Goal: Task Accomplishment & Management: Use online tool/utility

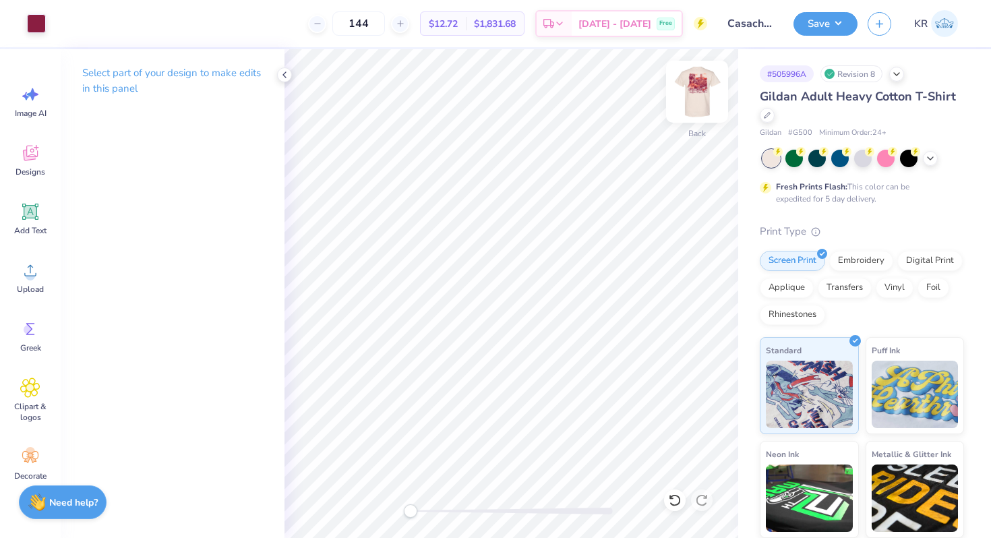
click at [703, 113] on img at bounding box center [697, 92] width 54 height 54
click at [688, 117] on div "Front" at bounding box center [697, 100] width 31 height 48
click at [23, 218] on icon at bounding box center [30, 212] width 20 height 20
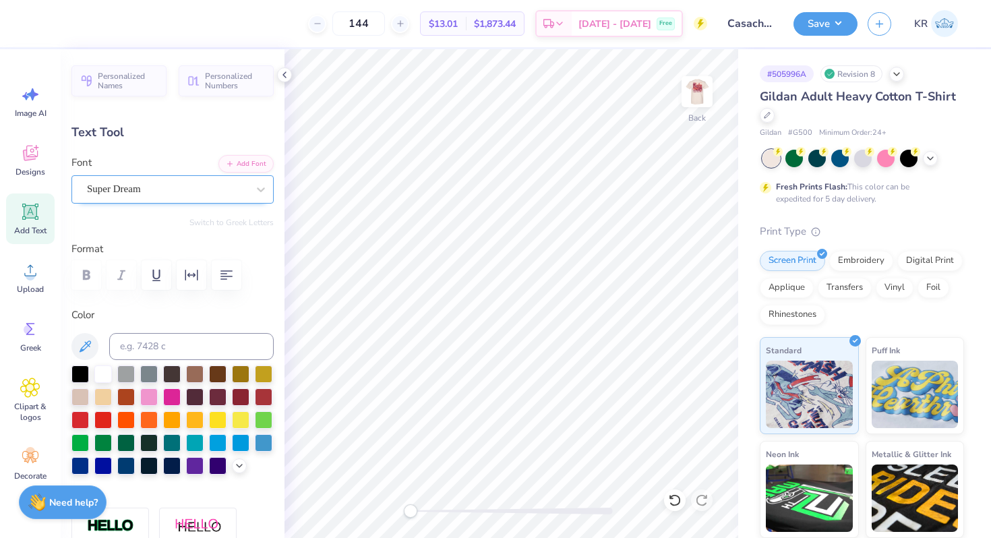
click at [148, 196] on div "Super Dream" at bounding box center [167, 189] width 163 height 21
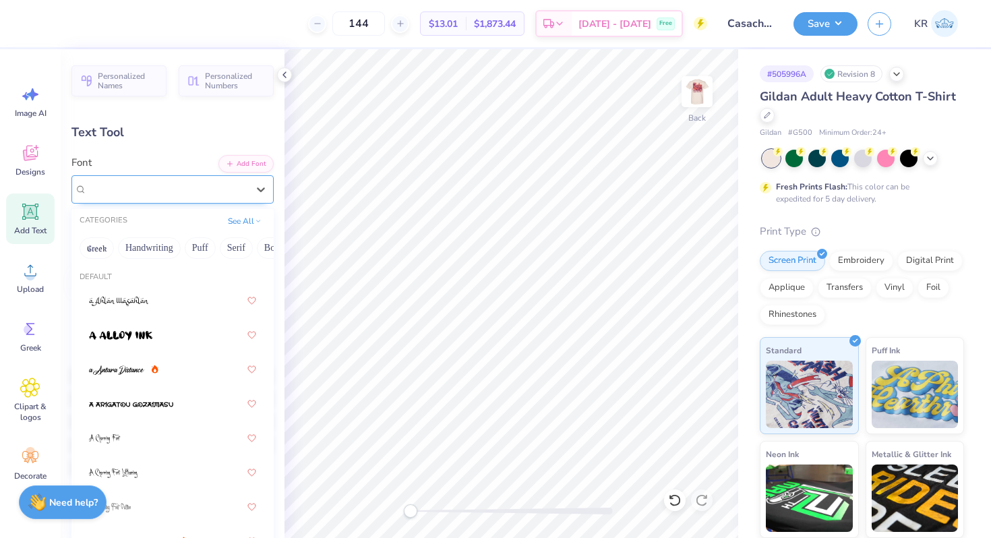
click at [149, 196] on div "Super Dream" at bounding box center [167, 189] width 160 height 16
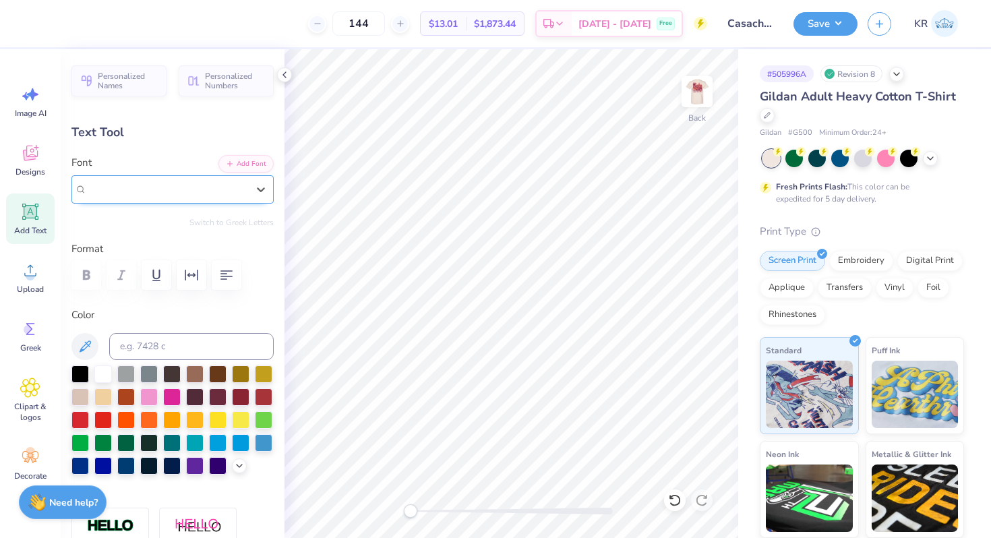
click at [149, 196] on div "Super Dream" at bounding box center [167, 189] width 160 height 16
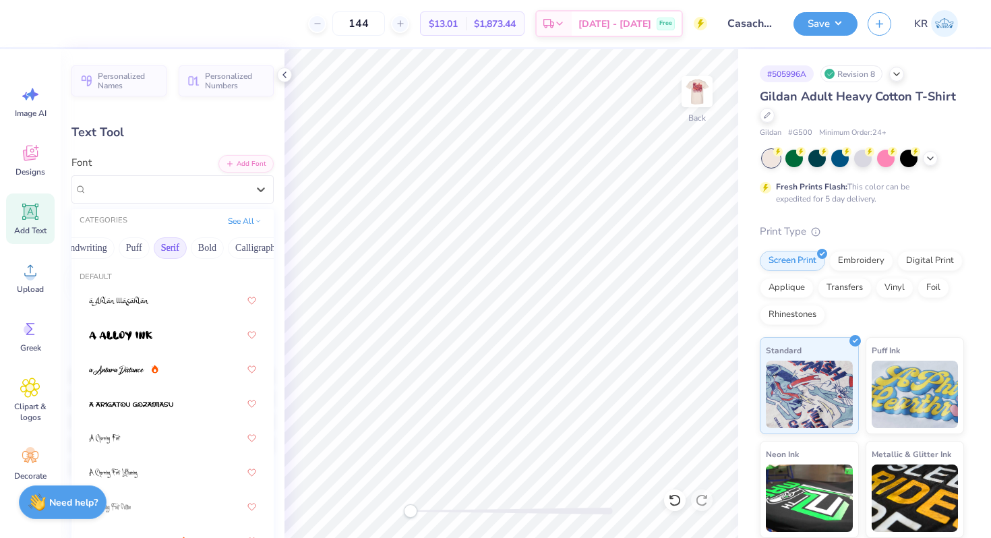
scroll to position [0, 70]
click at [207, 244] on button "Bold" at bounding box center [203, 248] width 33 height 22
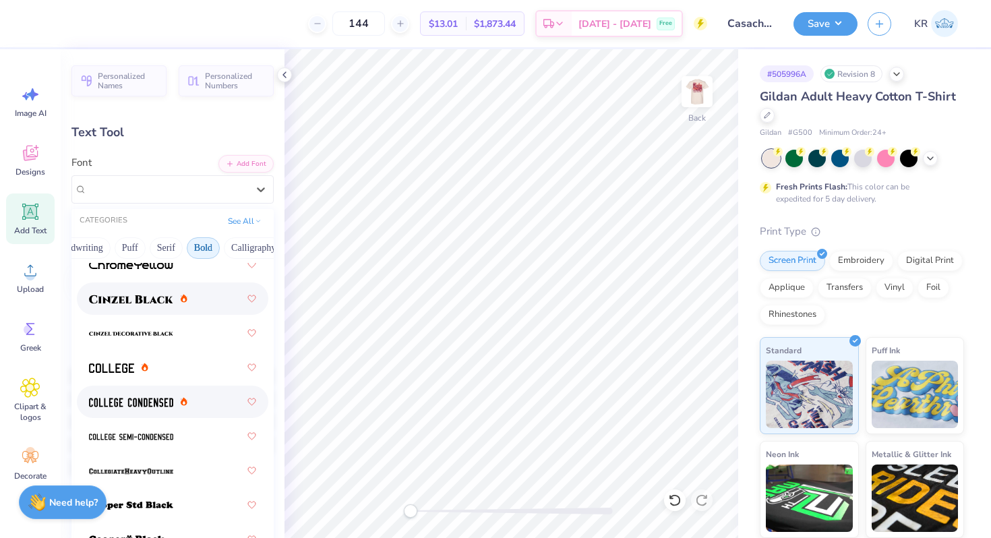
scroll to position [119, 0]
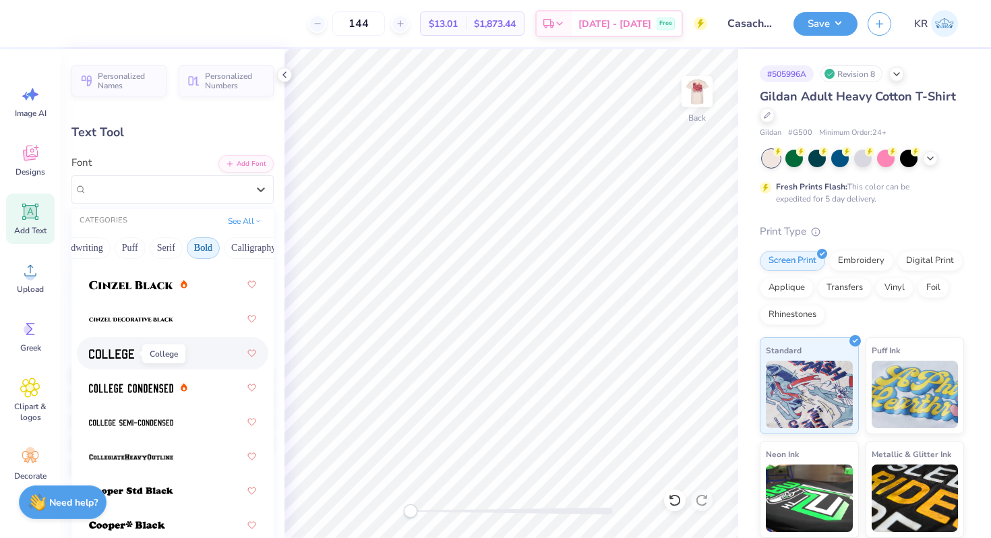
click at [121, 360] on span at bounding box center [111, 354] width 45 height 14
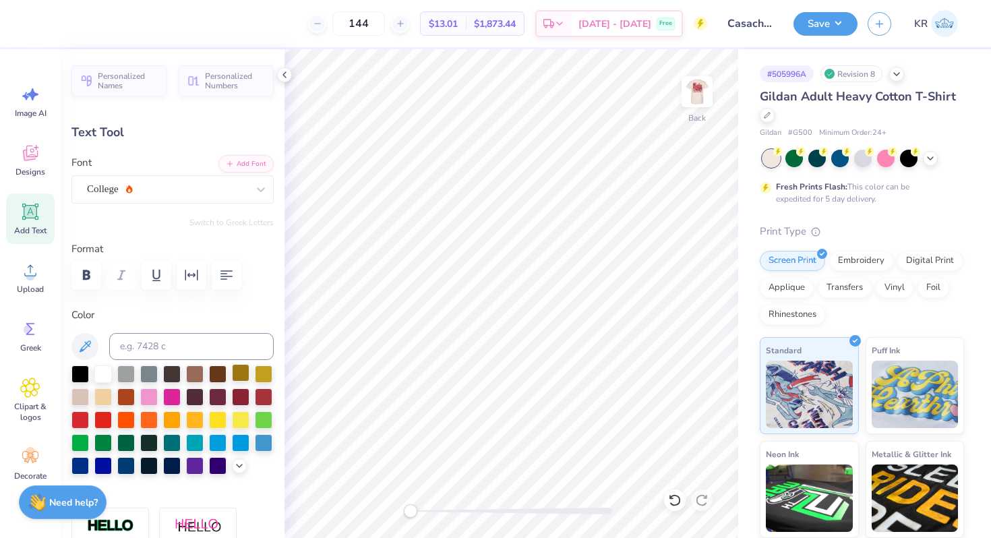
scroll to position [0, 1]
type textarea "THETA"
click at [38, 28] on div at bounding box center [36, 22] width 19 height 19
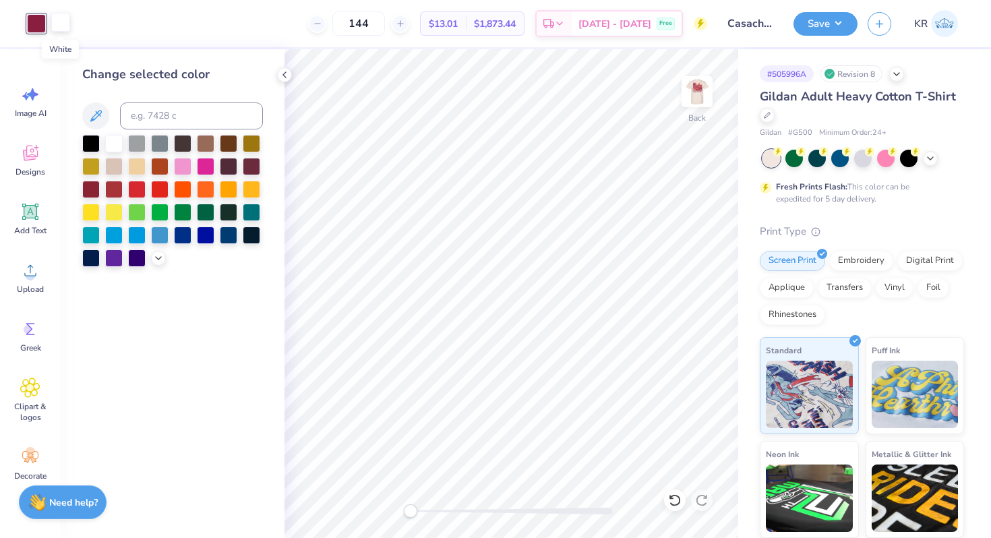
click at [59, 28] on div at bounding box center [60, 22] width 19 height 19
click at [156, 117] on input at bounding box center [191, 115] width 143 height 27
type input "208"
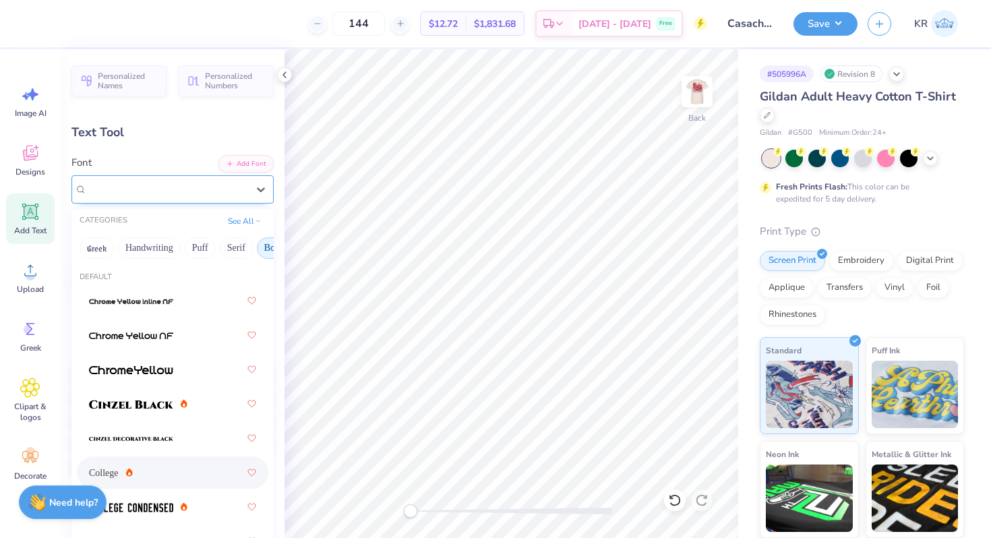
click at [174, 189] on div "College" at bounding box center [167, 189] width 163 height 21
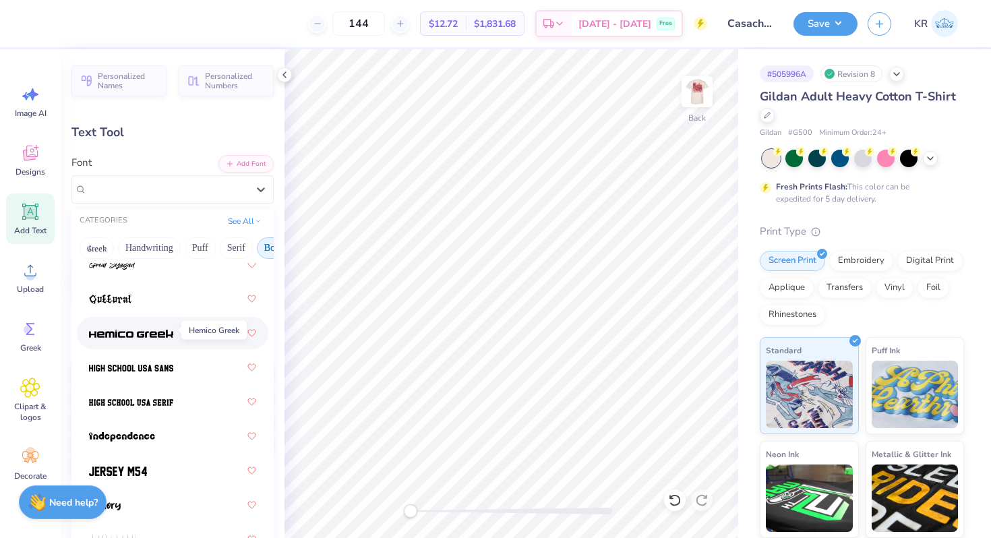
scroll to position [900, 0]
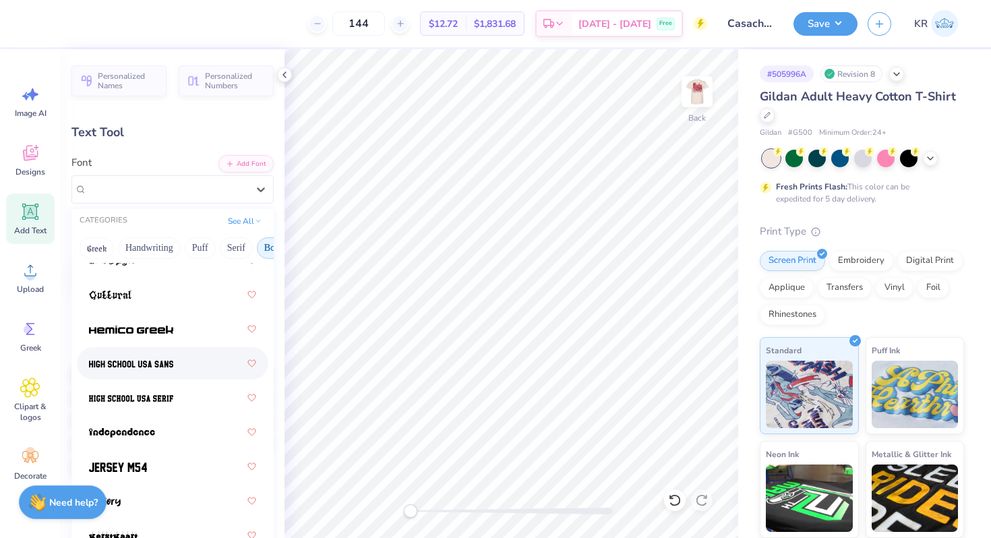
click at [152, 367] on img at bounding box center [131, 363] width 84 height 9
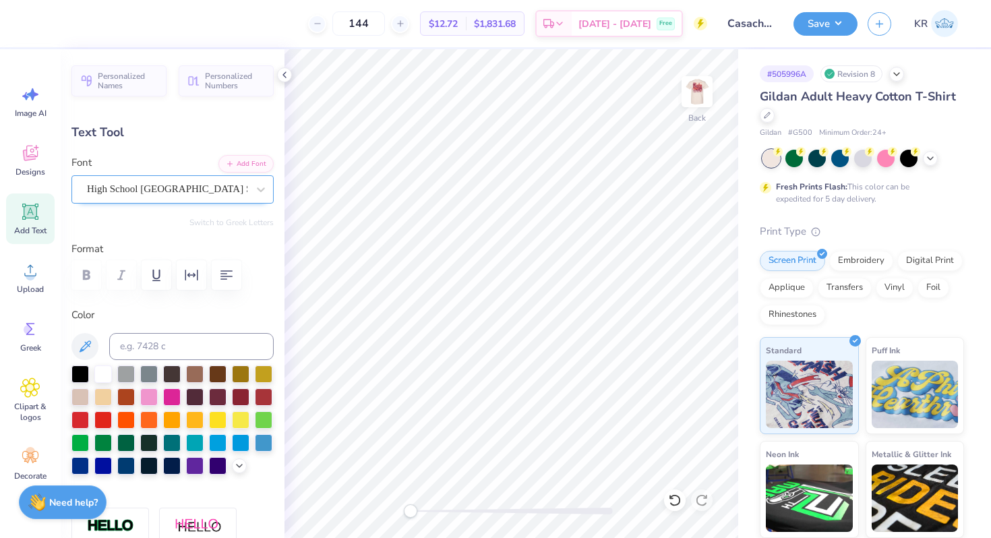
click at [141, 186] on div "High School [GEOGRAPHIC_DATA] Sans" at bounding box center [167, 189] width 163 height 21
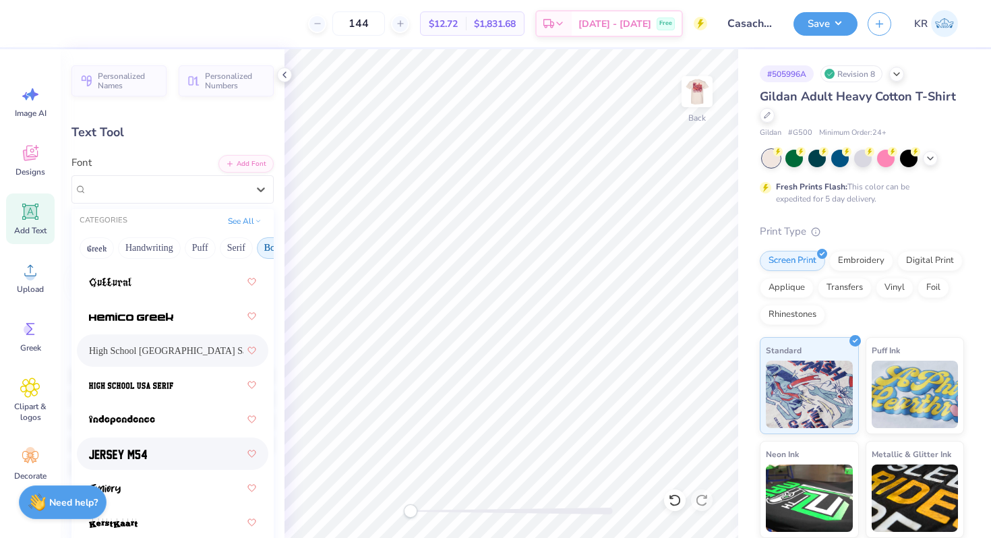
scroll to position [924, 0]
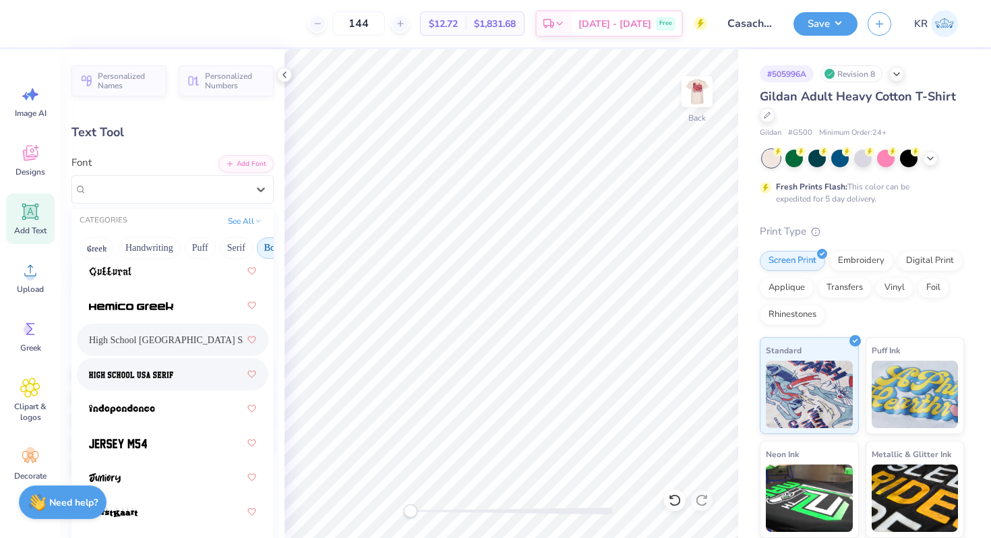
click at [142, 378] on img at bounding box center [131, 374] width 84 height 9
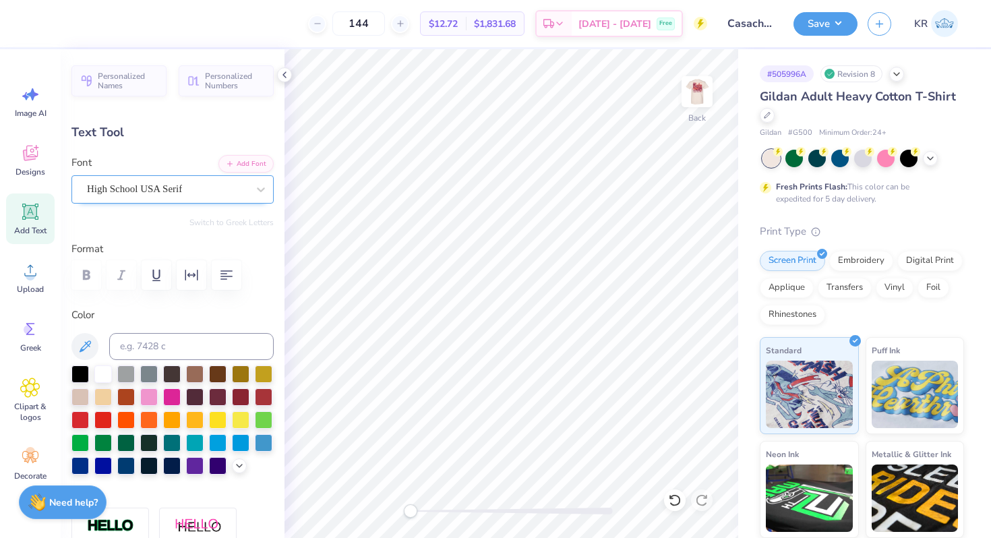
click at [121, 196] on div at bounding box center [167, 189] width 160 height 18
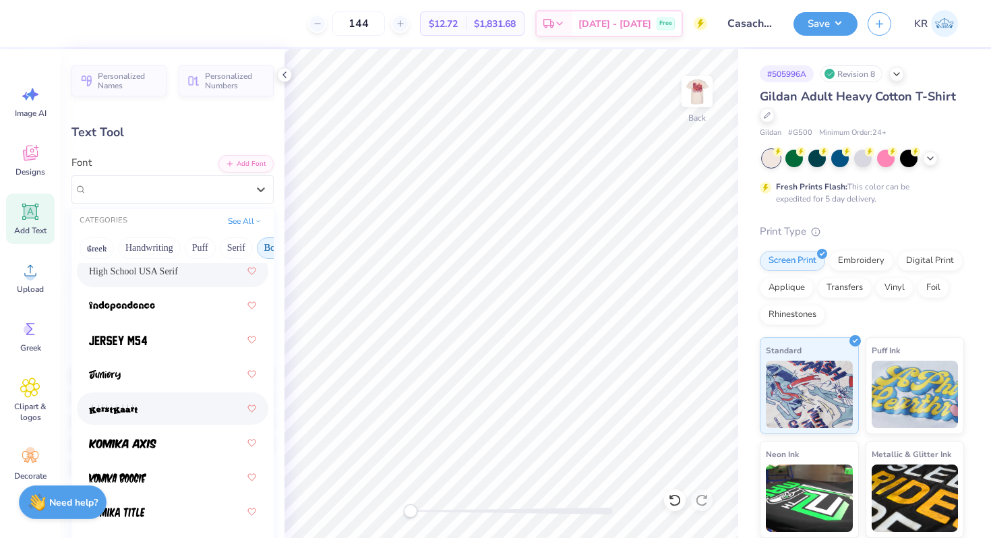
scroll to position [1075, 0]
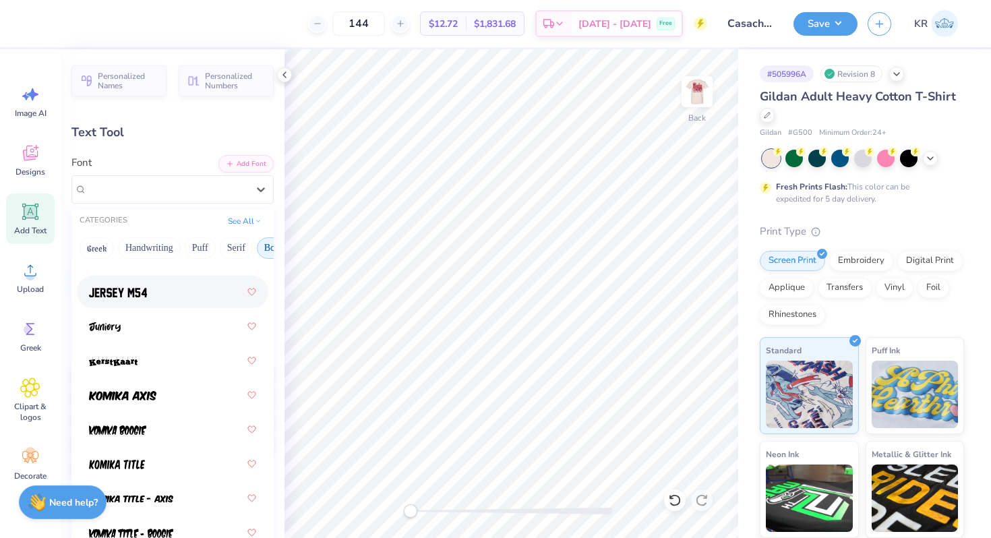
click at [125, 297] on img at bounding box center [118, 292] width 58 height 9
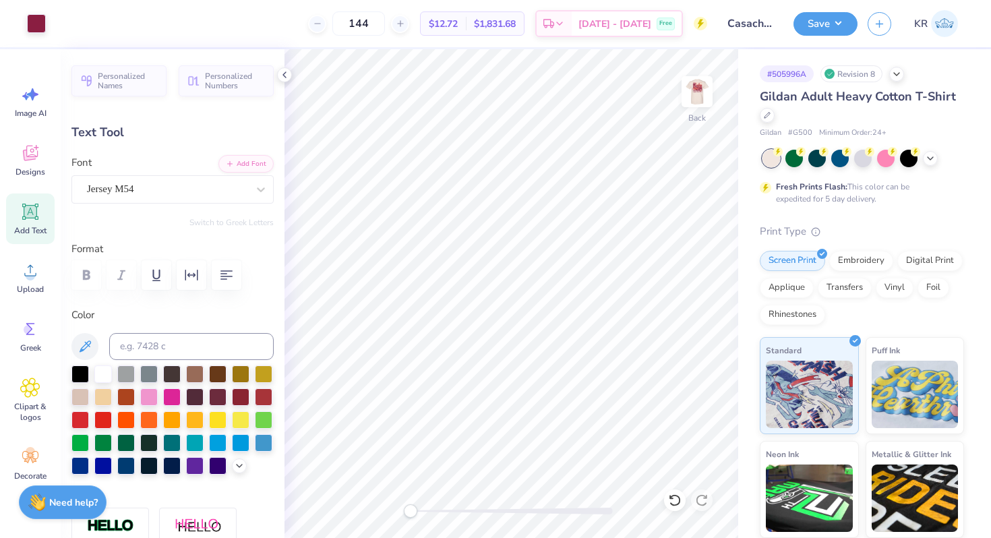
type input "5.72"
type input "1.90"
type input "12.30"
click at [194, 197] on div at bounding box center [167, 189] width 160 height 18
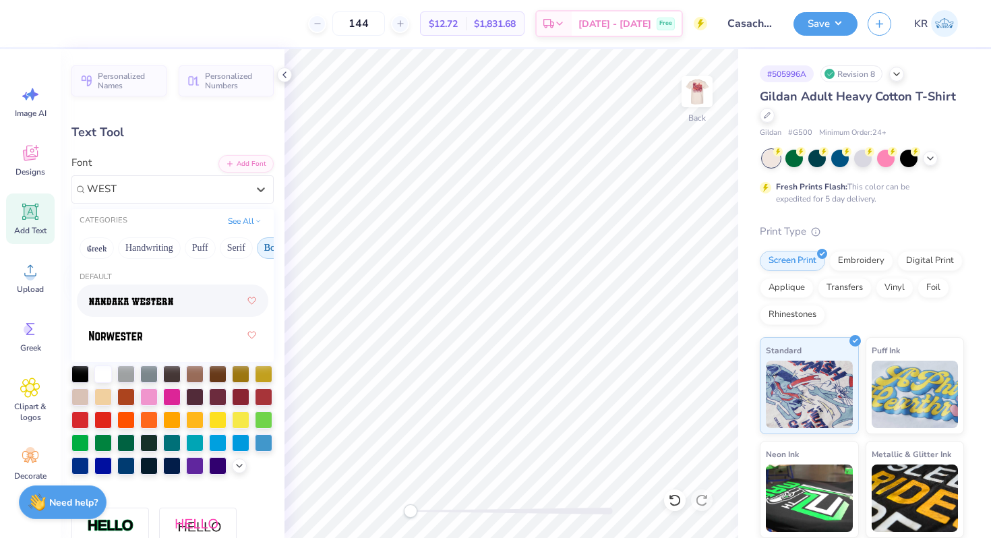
click at [183, 302] on div at bounding box center [172, 301] width 167 height 24
type input "WEST"
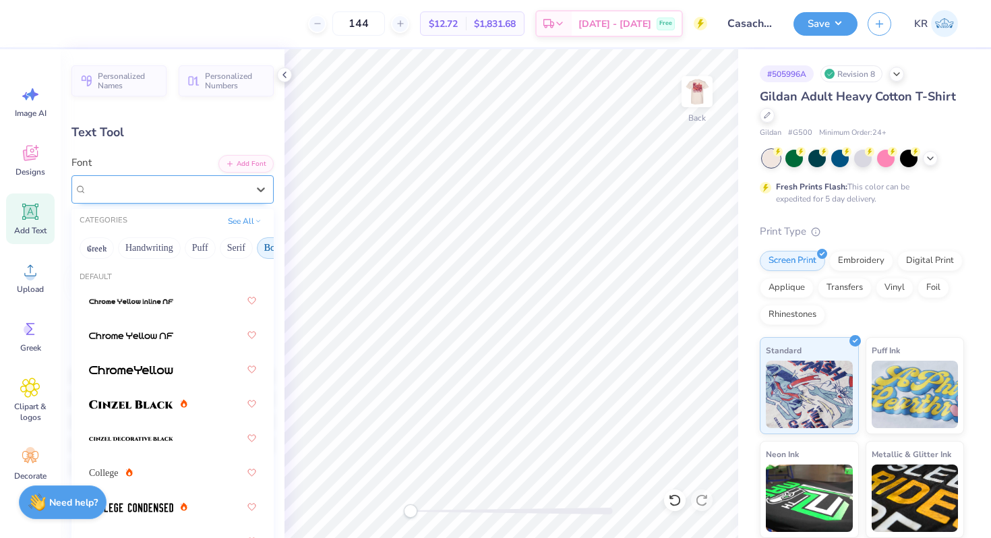
click at [175, 195] on div "Nandaka Western" at bounding box center [167, 189] width 163 height 21
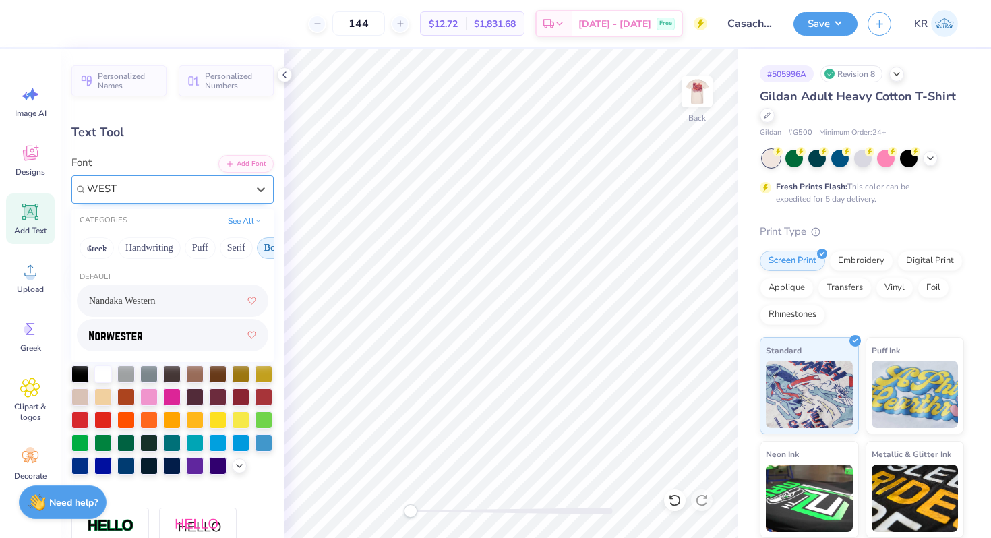
click at [174, 335] on div at bounding box center [172, 335] width 167 height 24
type input "WEST"
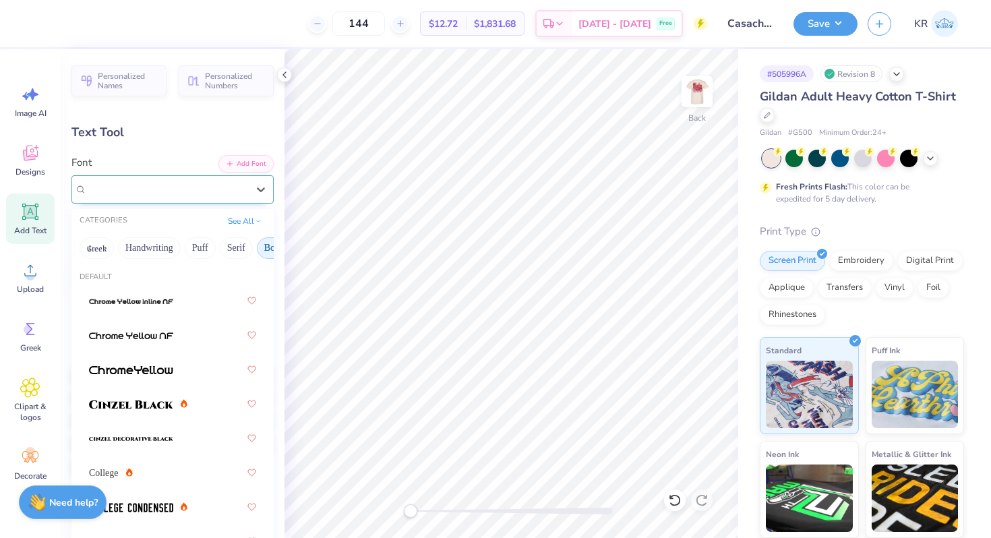
click at [209, 183] on div "Norwester" at bounding box center [167, 189] width 163 height 21
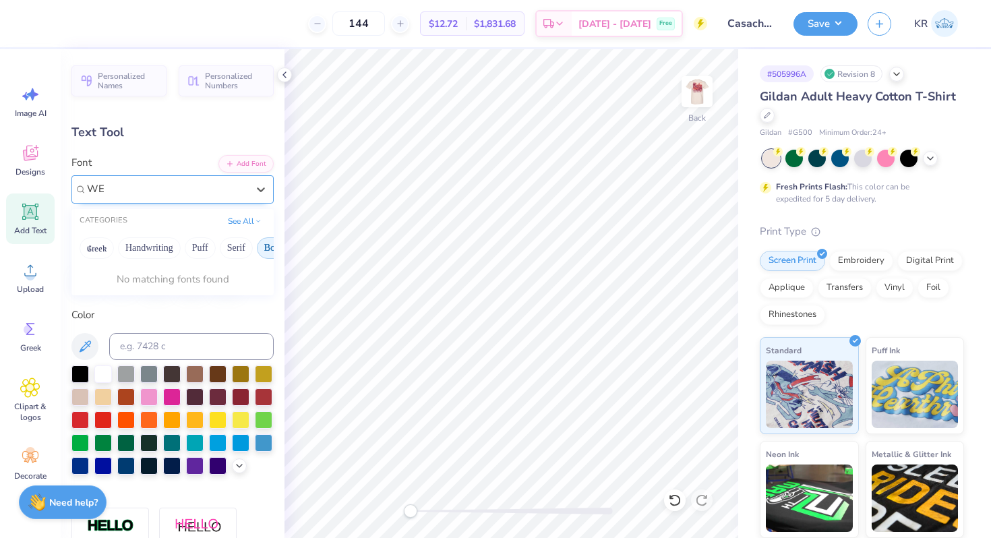
type input "W"
click at [180, 299] on div "Nandaka Western" at bounding box center [172, 301] width 167 height 24
type input "west"
type input "5.05"
type input "1.33"
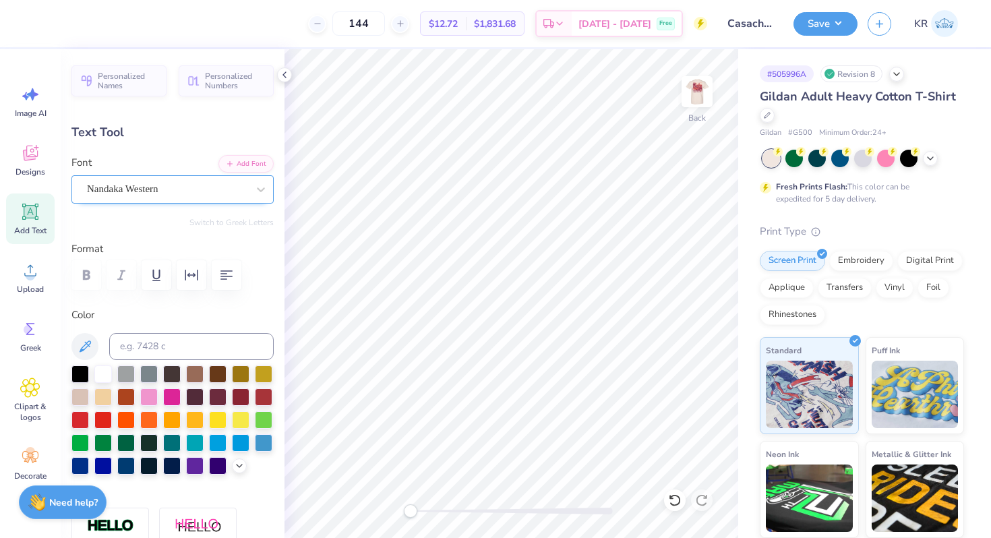
type input "12.89"
click at [694, 127] on div "Back" at bounding box center [697, 133] width 18 height 12
click at [694, 123] on div "Front" at bounding box center [697, 100] width 31 height 48
click at [693, 100] on img at bounding box center [697, 92] width 54 height 54
click at [693, 99] on img at bounding box center [697, 91] width 27 height 27
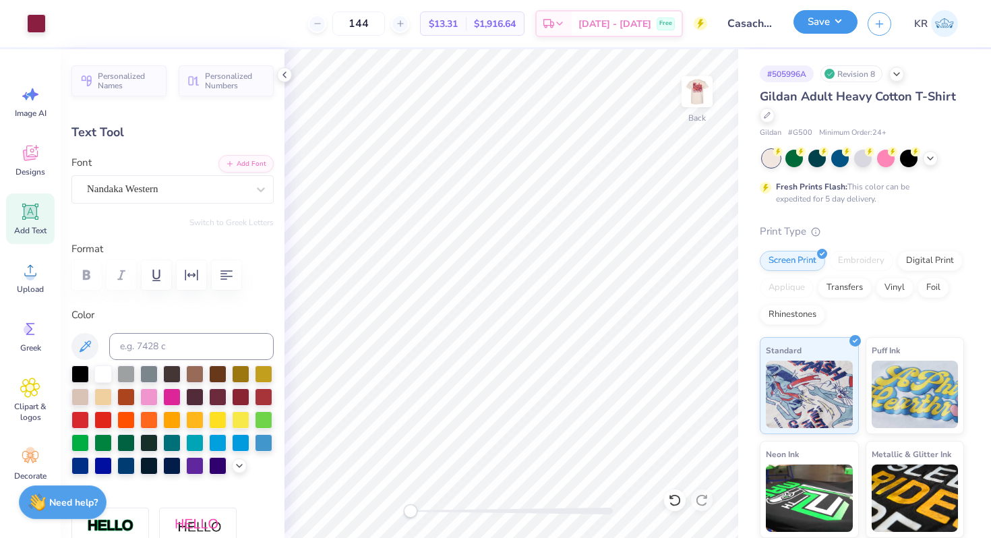
click at [828, 27] on button "Save" at bounding box center [826, 22] width 64 height 24
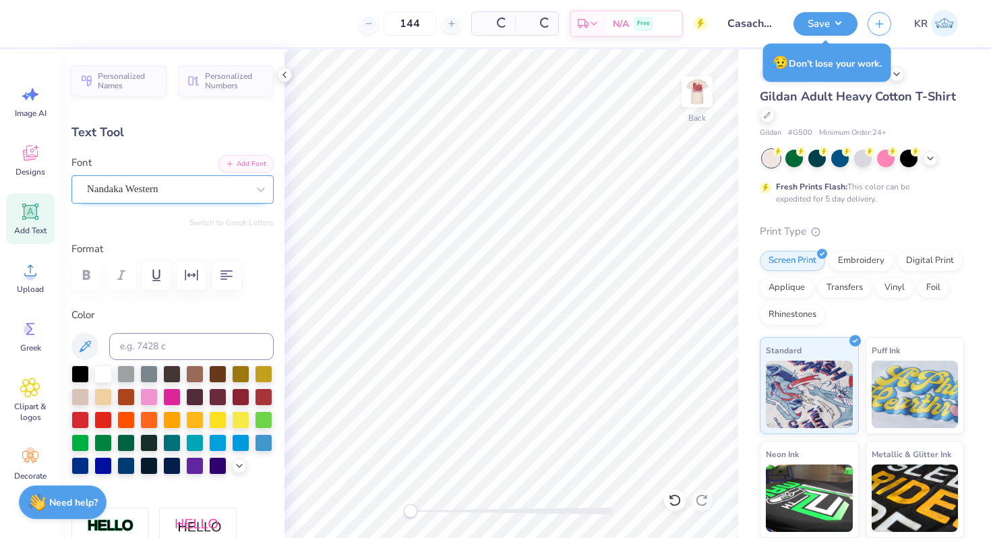
click at [239, 198] on div at bounding box center [167, 189] width 160 height 18
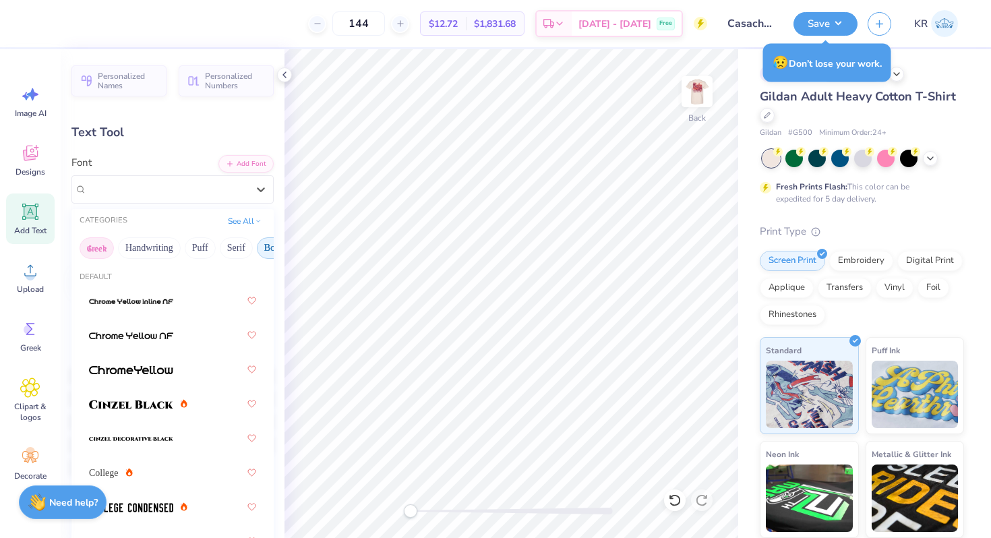
click at [105, 251] on button "Greek" at bounding box center [97, 248] width 34 height 22
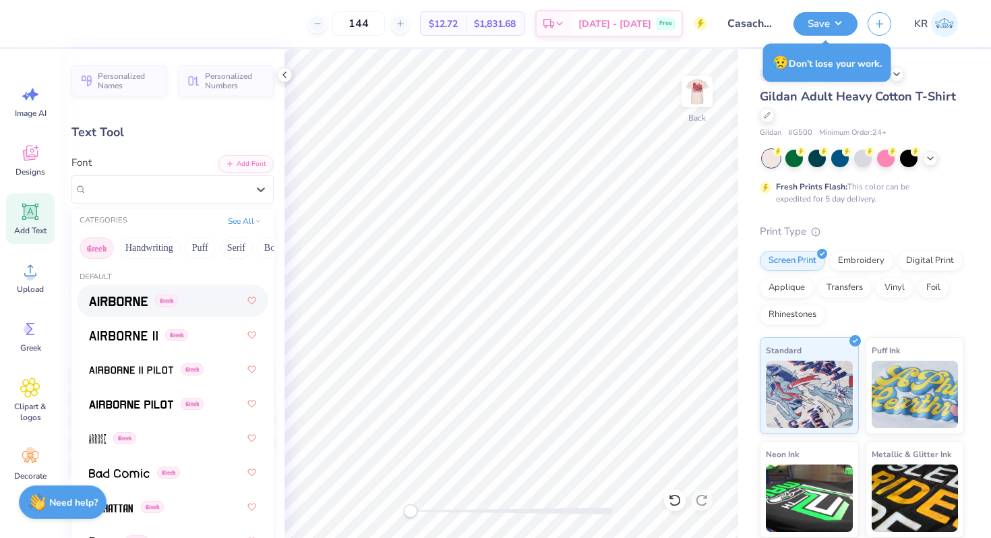
click at [125, 301] on img at bounding box center [118, 301] width 59 height 9
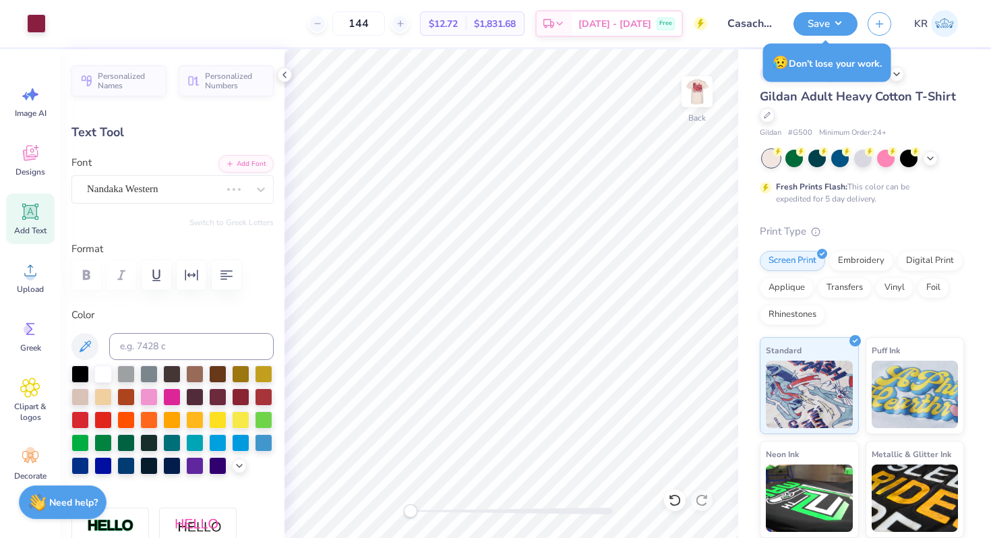
type input "4.35"
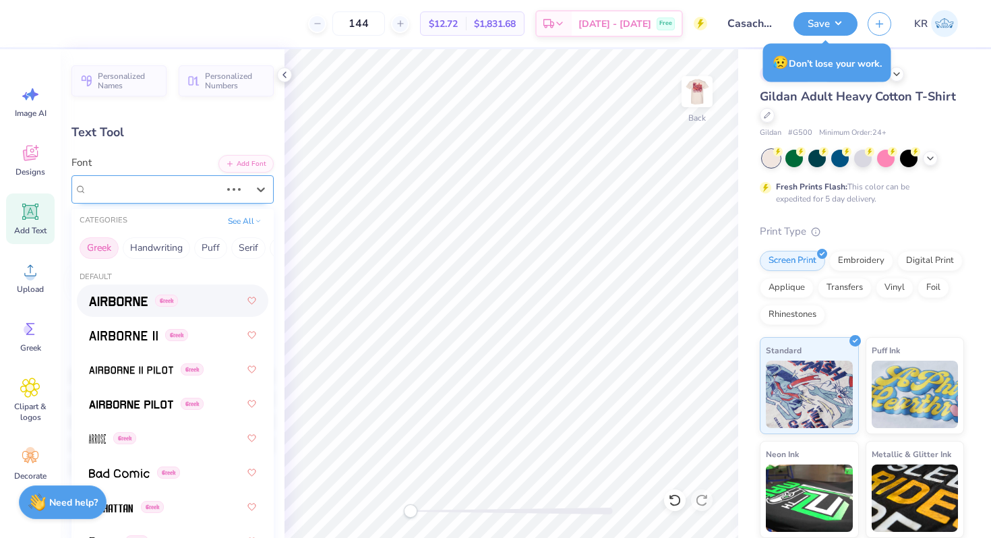
click at [150, 191] on div "Nandaka Western" at bounding box center [154, 189] width 136 height 21
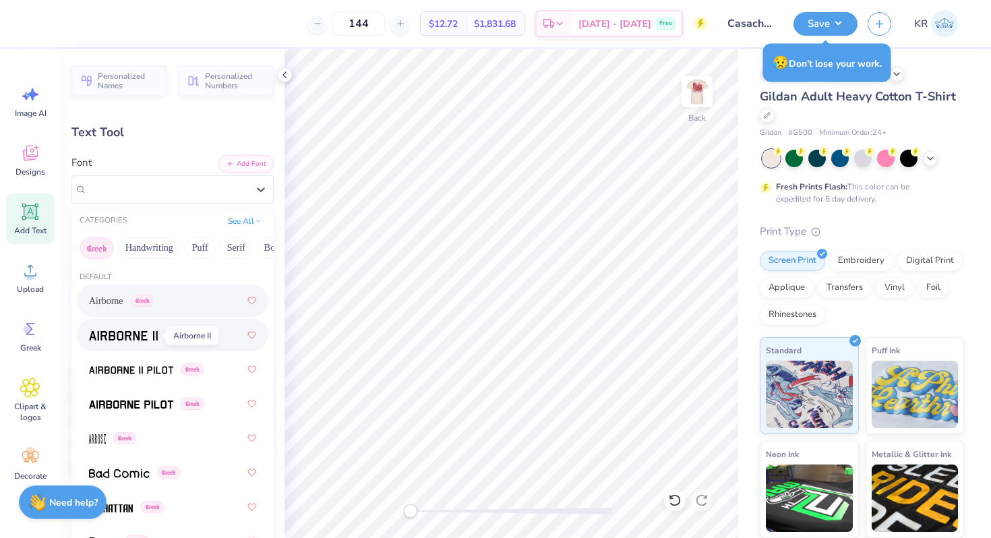
click at [121, 342] on span at bounding box center [123, 335] width 69 height 14
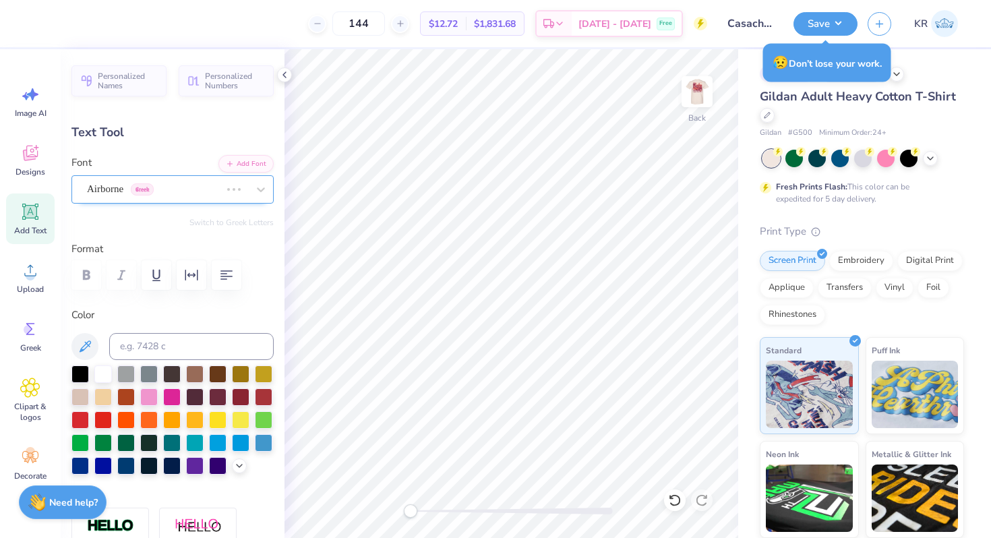
click at [133, 194] on div "Airborne Greek" at bounding box center [154, 189] width 136 height 21
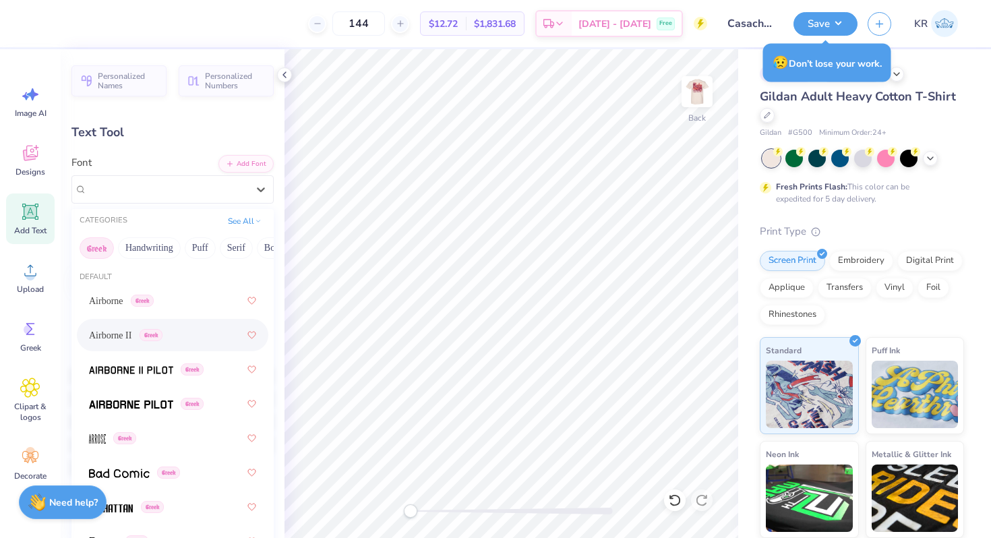
scroll to position [32, 0]
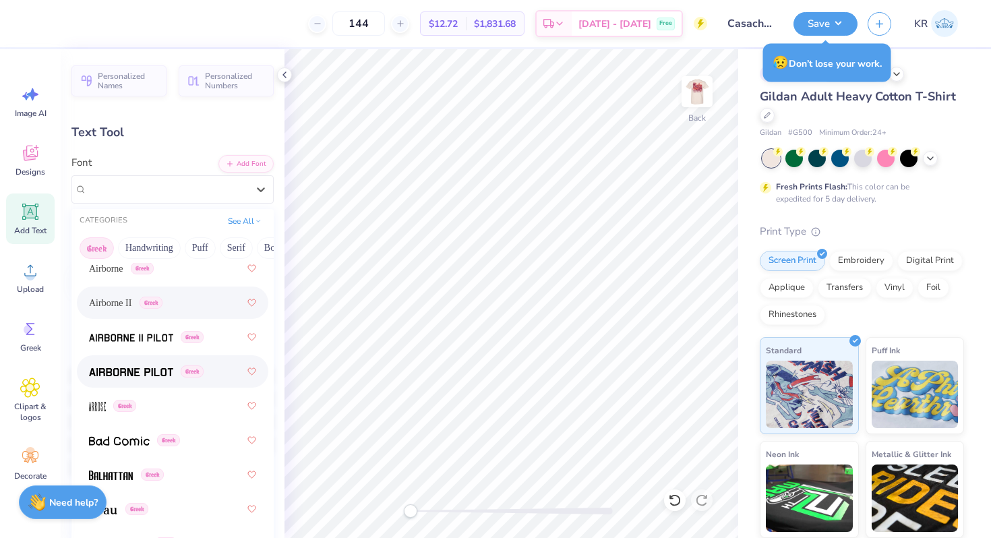
click at [138, 369] on img at bounding box center [131, 371] width 84 height 9
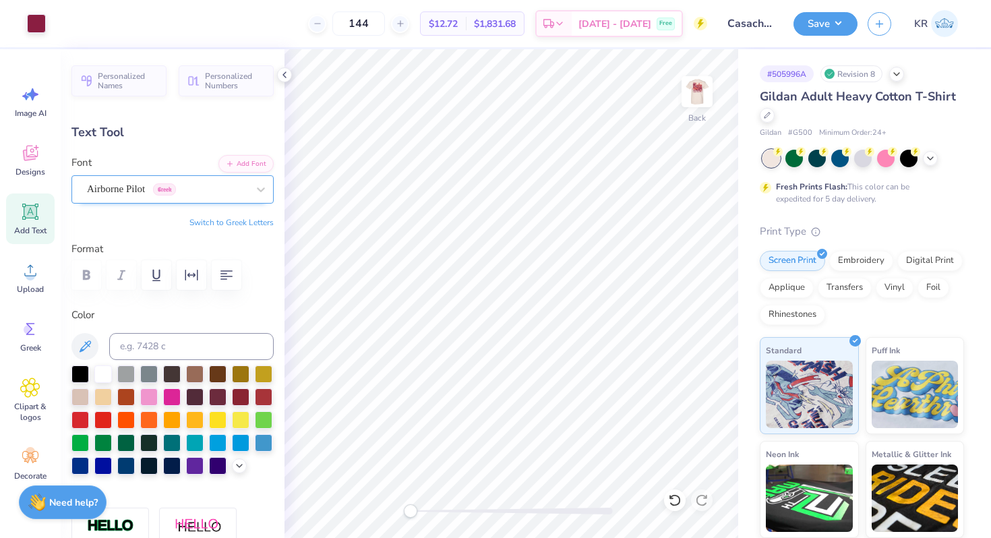
type input "4.87"
type input "1.25"
type input "4.40"
click at [224, 200] on div "Airborne Pilot Greek" at bounding box center [172, 189] width 202 height 28
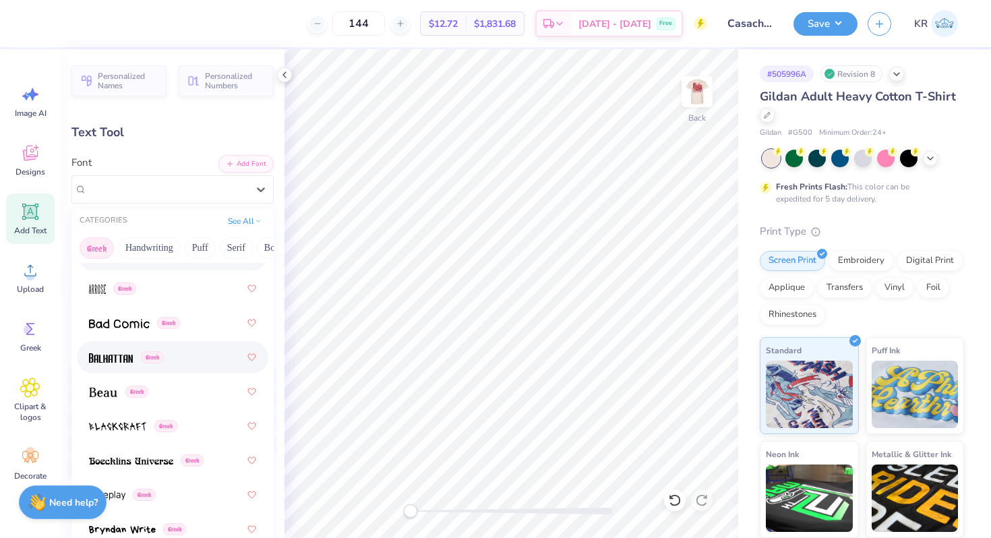
scroll to position [154, 0]
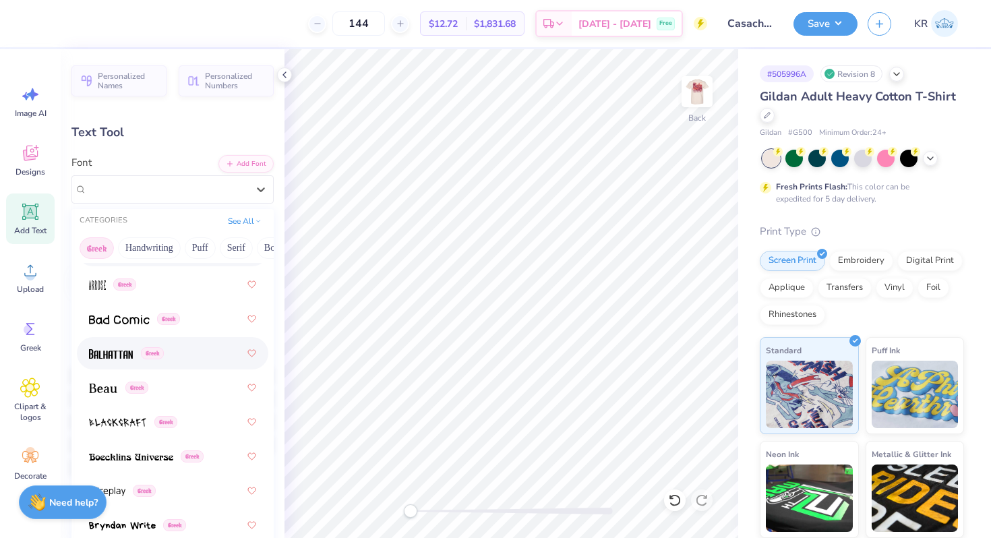
click at [208, 351] on div "Greek" at bounding box center [172, 353] width 167 height 24
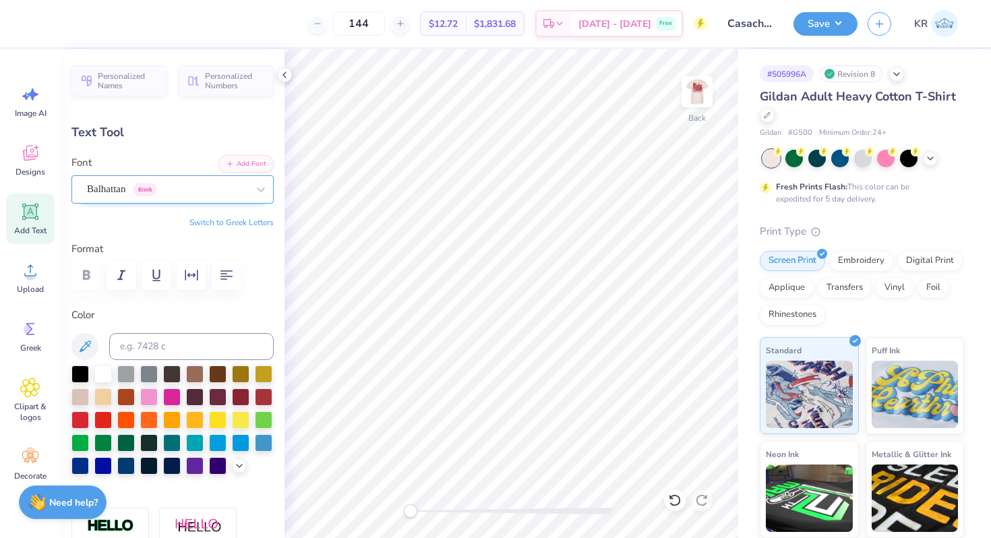
click at [227, 198] on div "Balhattan Greek" at bounding box center [167, 189] width 163 height 21
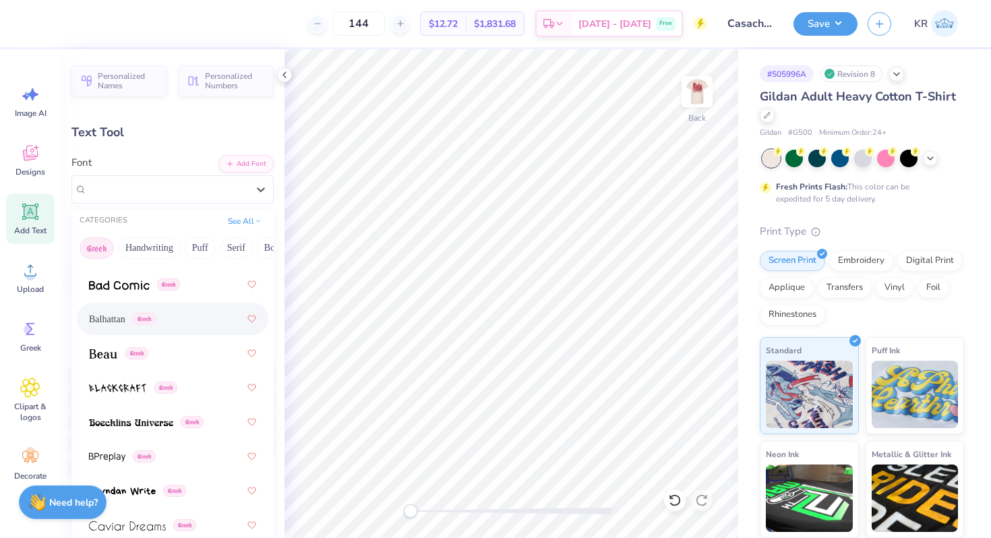
scroll to position [200, 0]
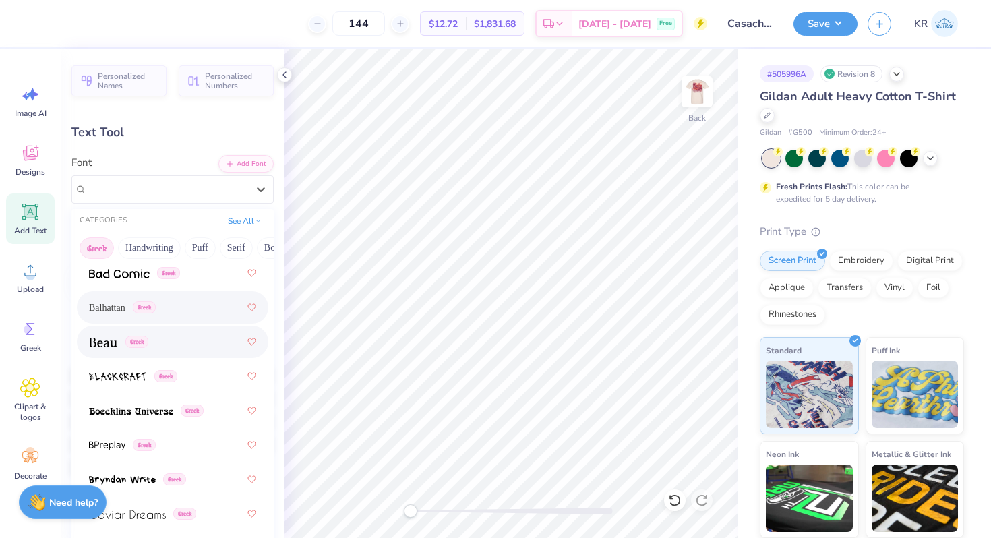
click at [185, 346] on div "Greek" at bounding box center [172, 342] width 167 height 24
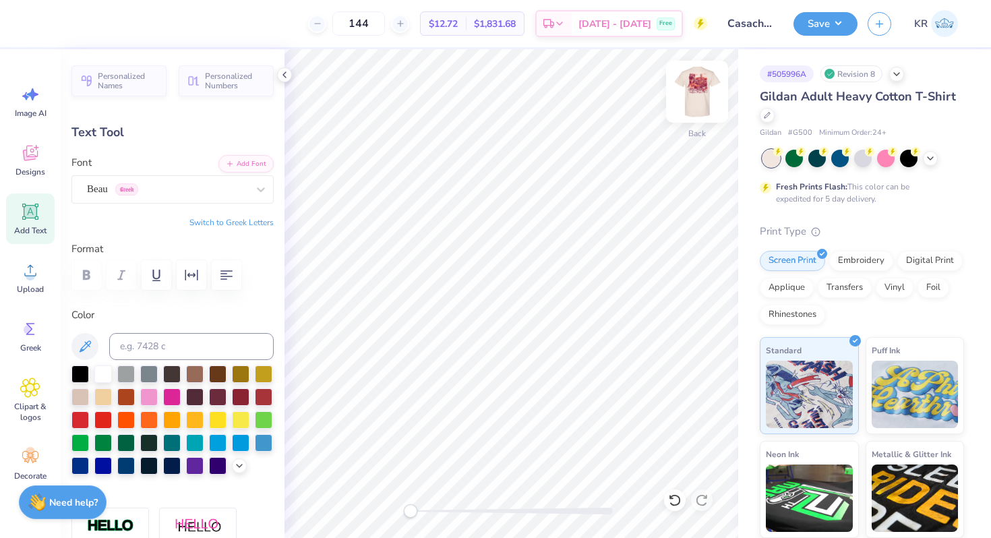
click at [691, 113] on img at bounding box center [697, 92] width 54 height 54
click at [691, 105] on img at bounding box center [697, 91] width 27 height 27
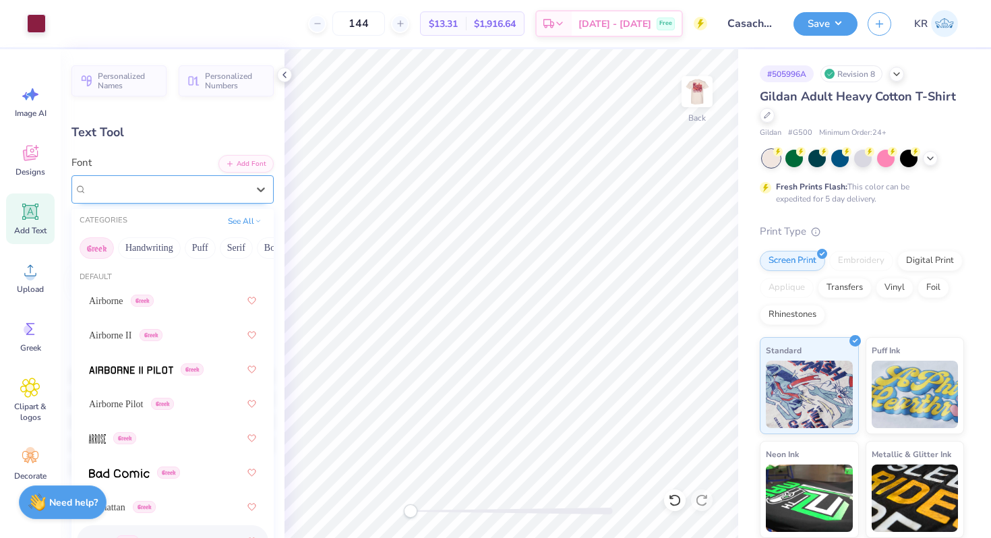
click at [142, 196] on div "Beau Greek" at bounding box center [167, 189] width 163 height 21
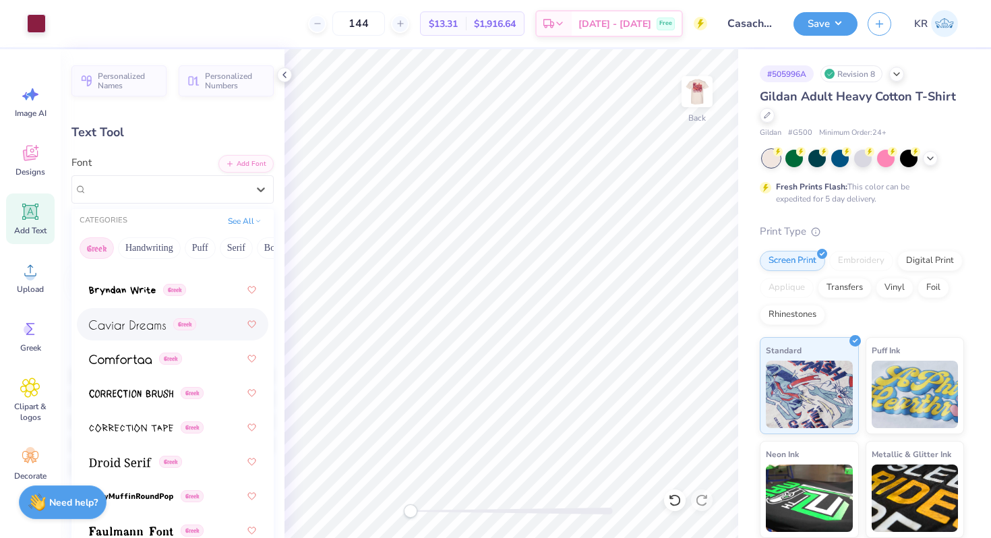
scroll to position [407, 0]
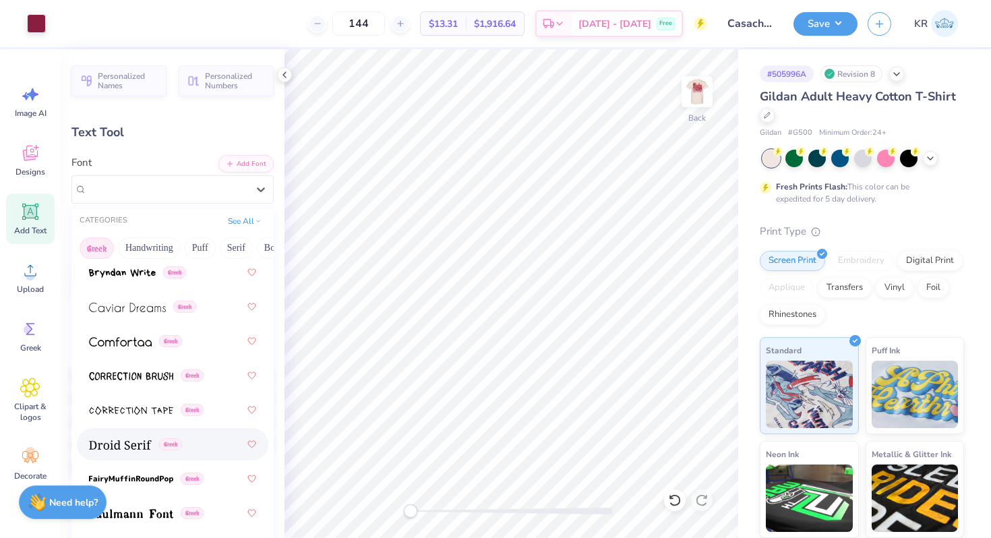
click at [130, 450] on img at bounding box center [120, 444] width 63 height 9
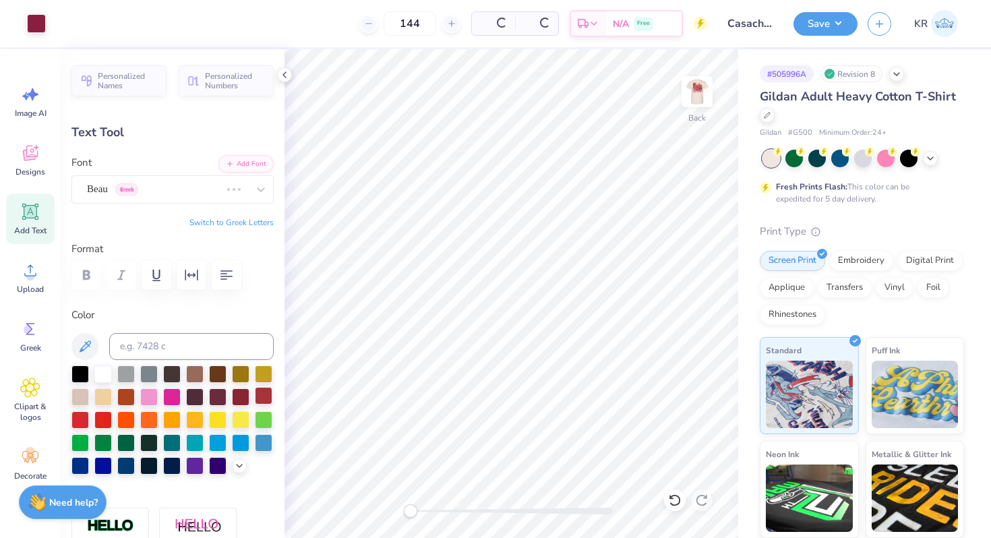
type input "5.06"
type input "1.18"
type input "4.43"
type input "5.56"
type input "1.21"
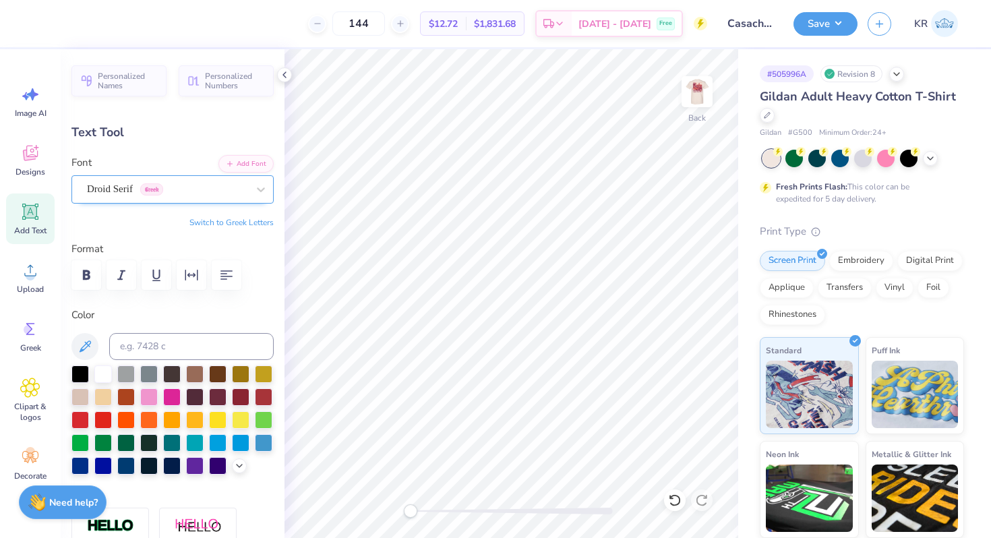
type input "4.44"
click at [131, 189] on div "Droid Serif Greek" at bounding box center [167, 189] width 163 height 21
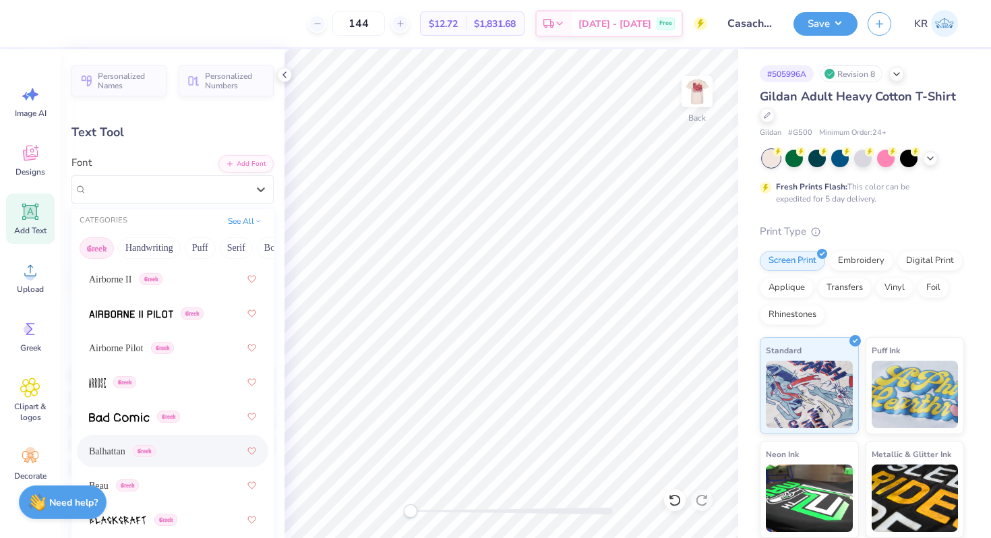
scroll to position [0, 0]
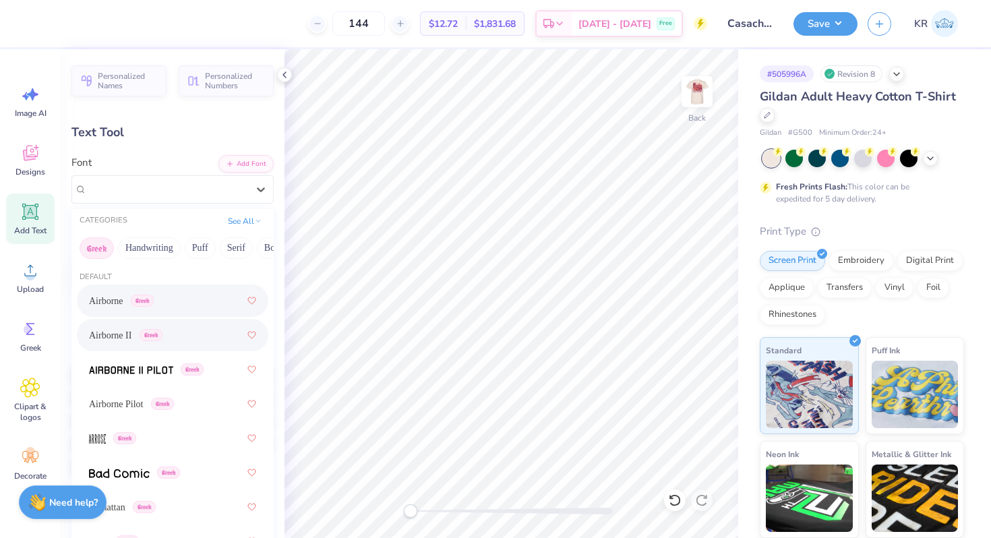
click at [102, 312] on div "Airborne Greek" at bounding box center [172, 301] width 167 height 24
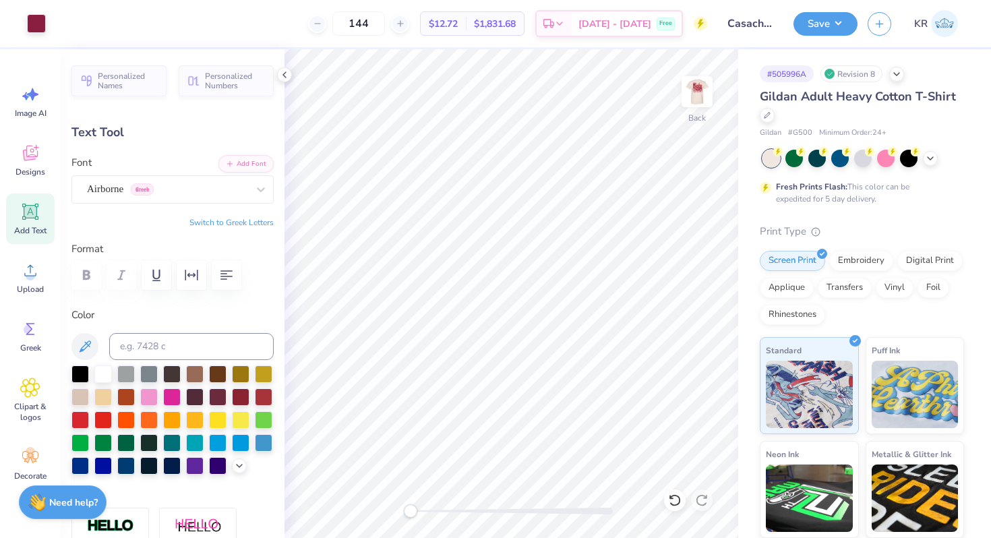
type input "4.87"
type input "1.25"
type input "8.12"
click at [100, 195] on div "Airborne Greek" at bounding box center [167, 189] width 163 height 21
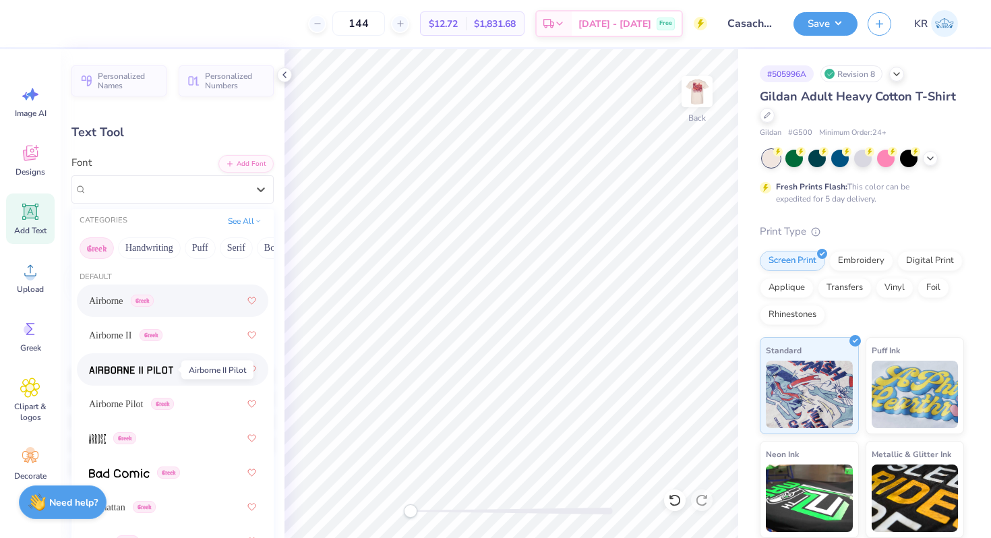
click at [133, 375] on img at bounding box center [131, 369] width 84 height 9
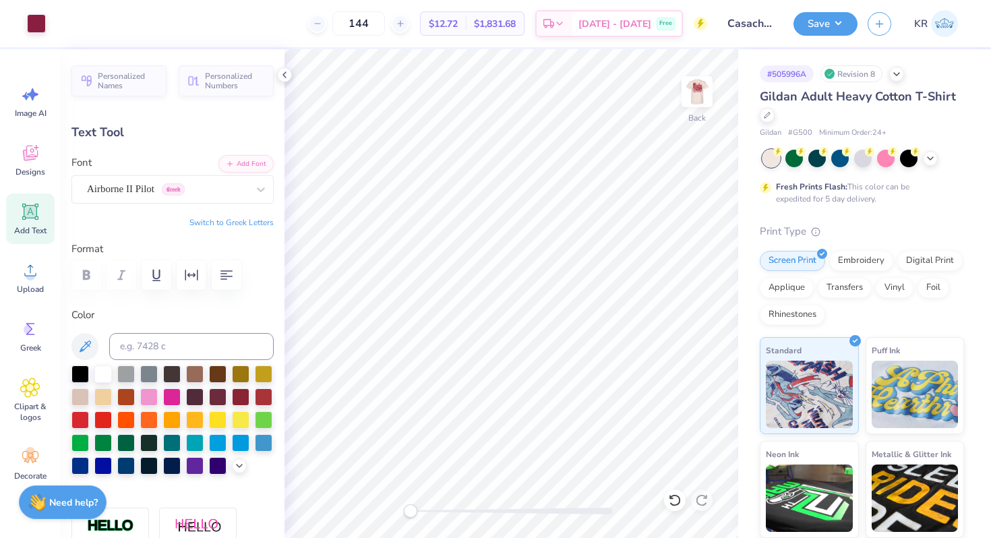
type input "4.82"
click at [695, 113] on img at bounding box center [697, 92] width 54 height 54
drag, startPoint x: 705, startPoint y: 109, endPoint x: 514, endPoint y: 6, distance: 216.3
click at [705, 105] on img at bounding box center [697, 91] width 27 height 27
